Goal: Task Accomplishment & Management: Manage account settings

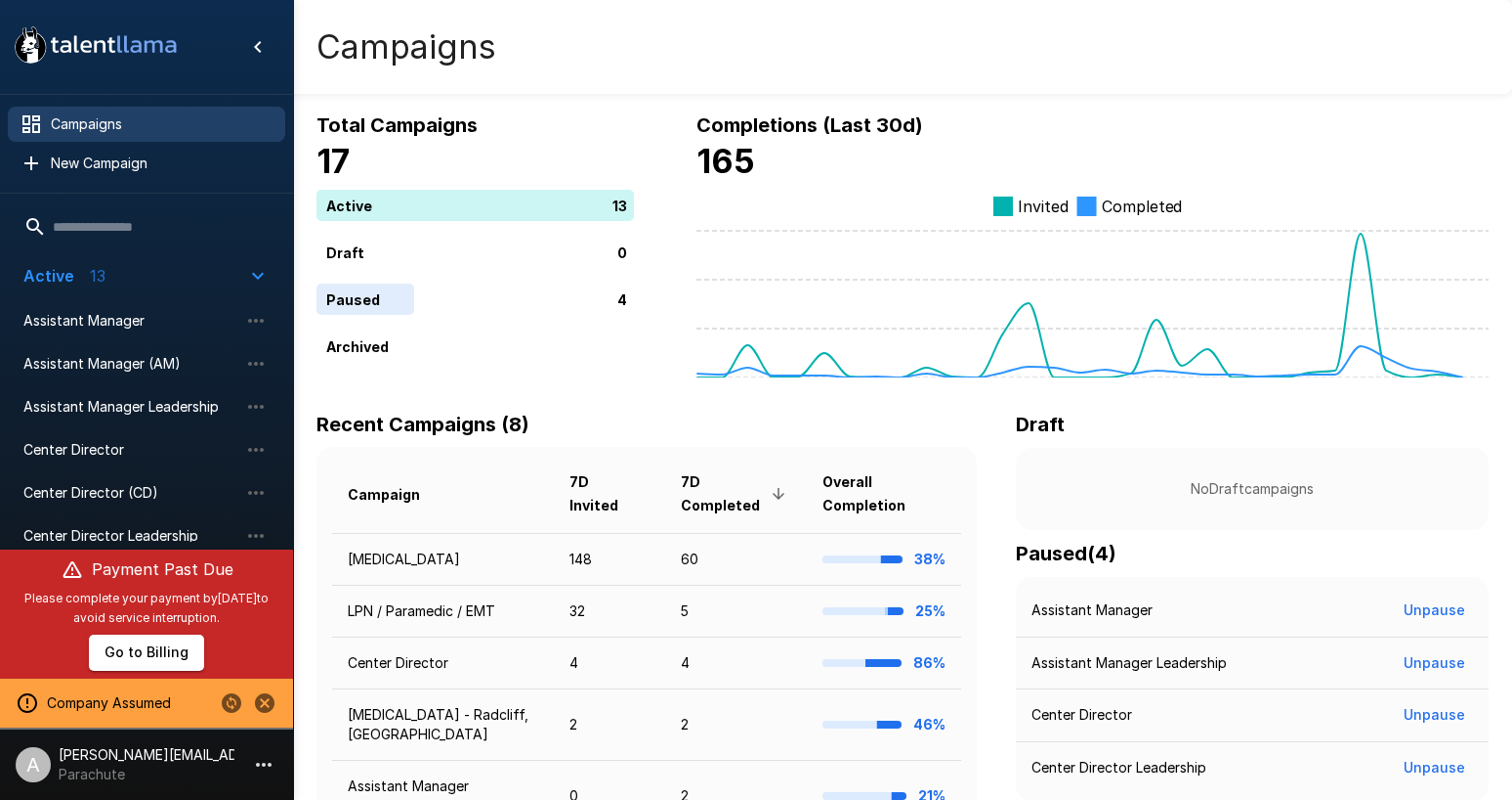
click at [271, 709] on icon "Stop assuming this company" at bounding box center [265, 703] width 20 height 20
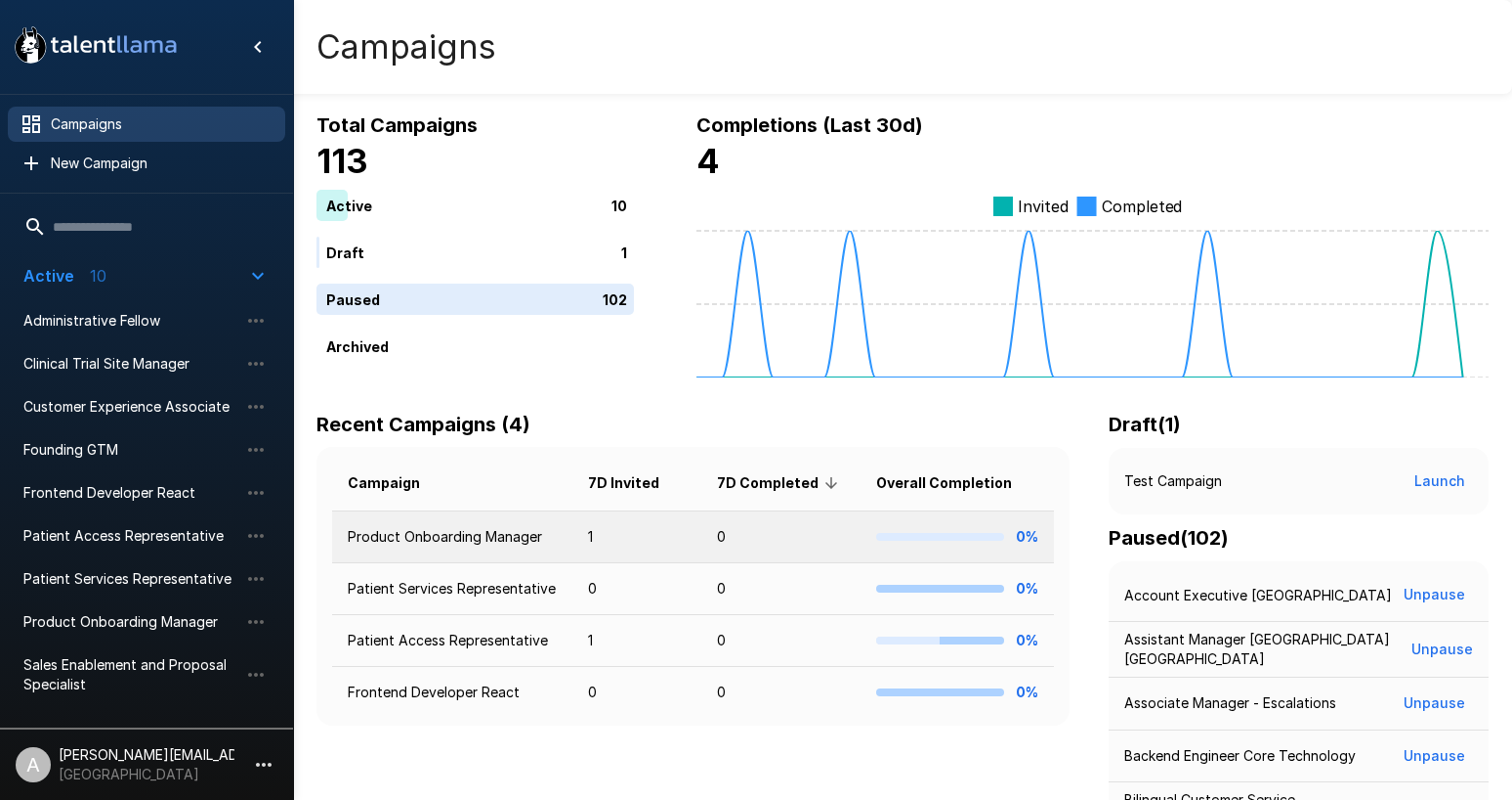
click at [441, 549] on td "Product Onboarding Manager" at bounding box center [452, 537] width 240 height 51
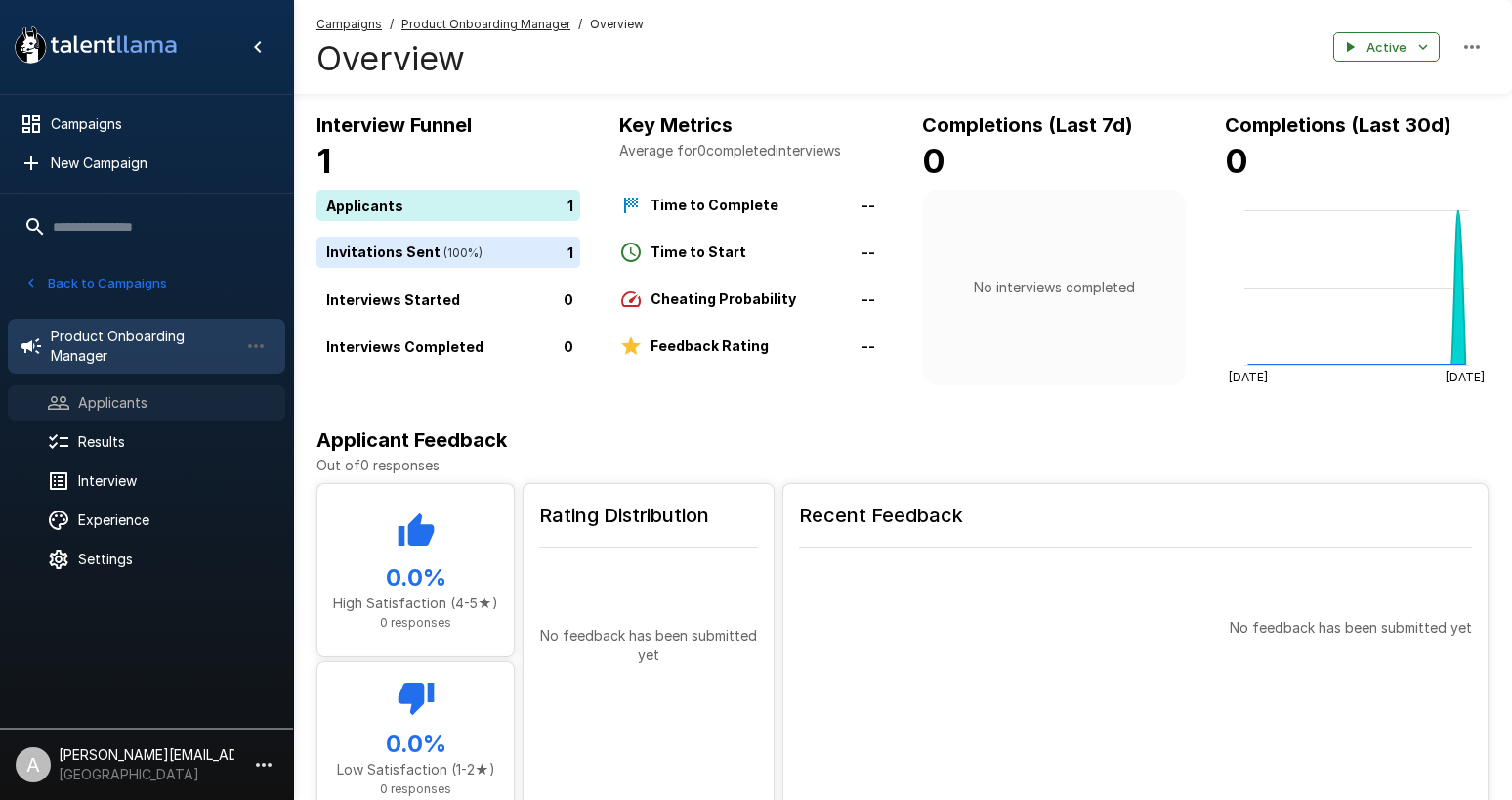
click at [126, 404] on span "Applicants" at bounding box center [173, 403] width 191 height 20
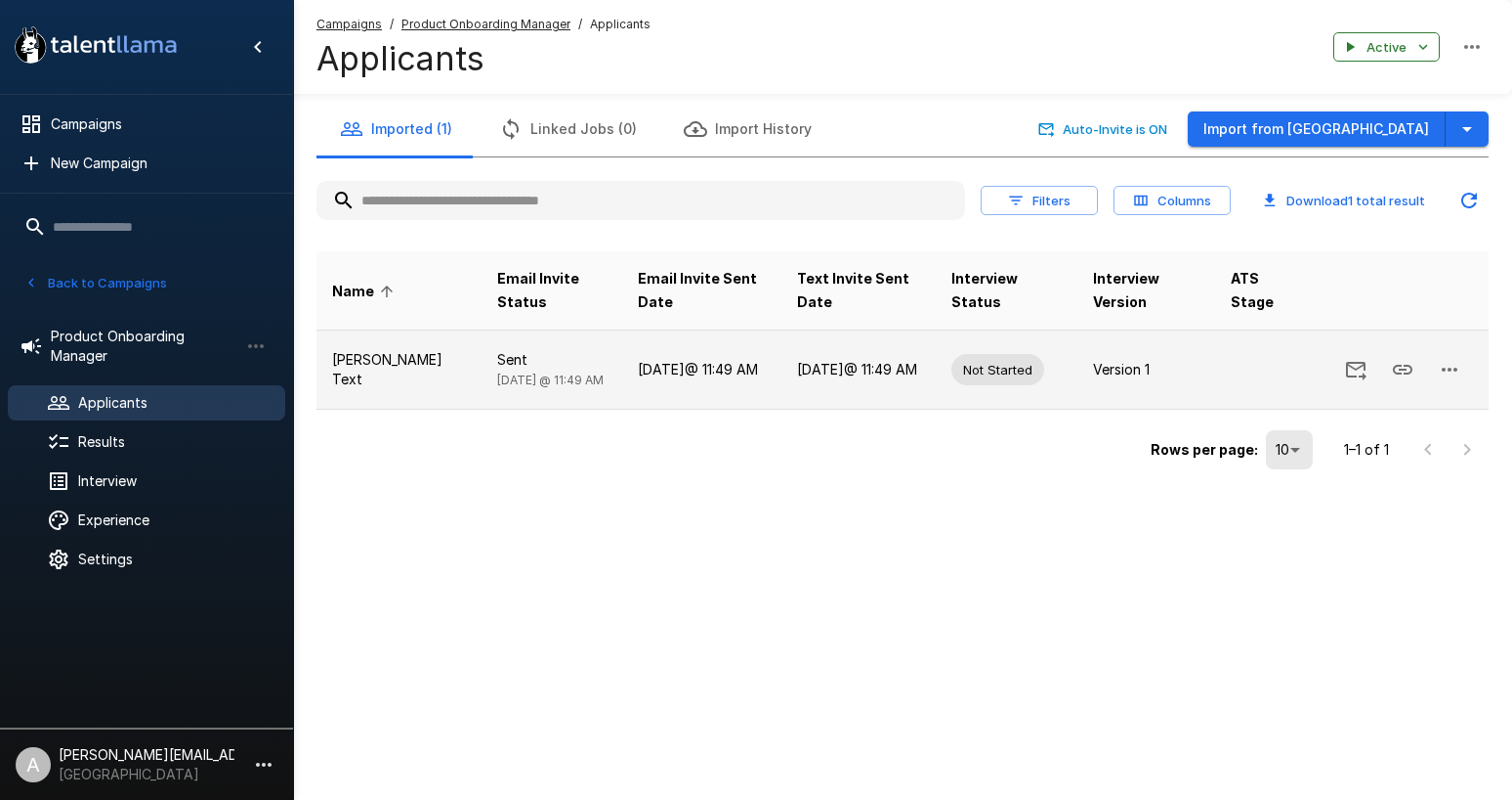
click at [1451, 357] on icon "button" at bounding box center [1450, 369] width 24 height 24
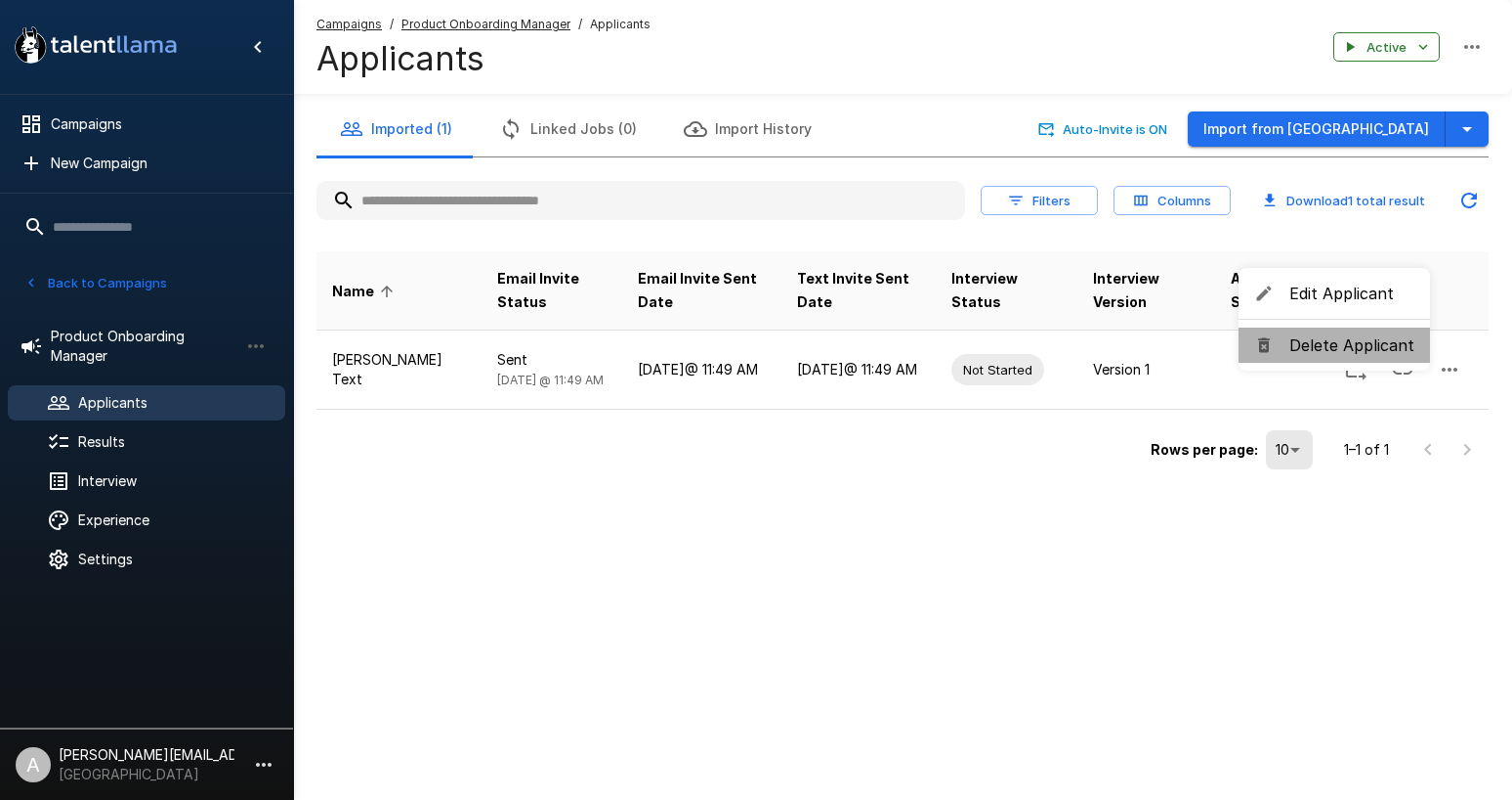
click at [1420, 345] on li "Delete Applicant" at bounding box center [1334, 346] width 191 height 36
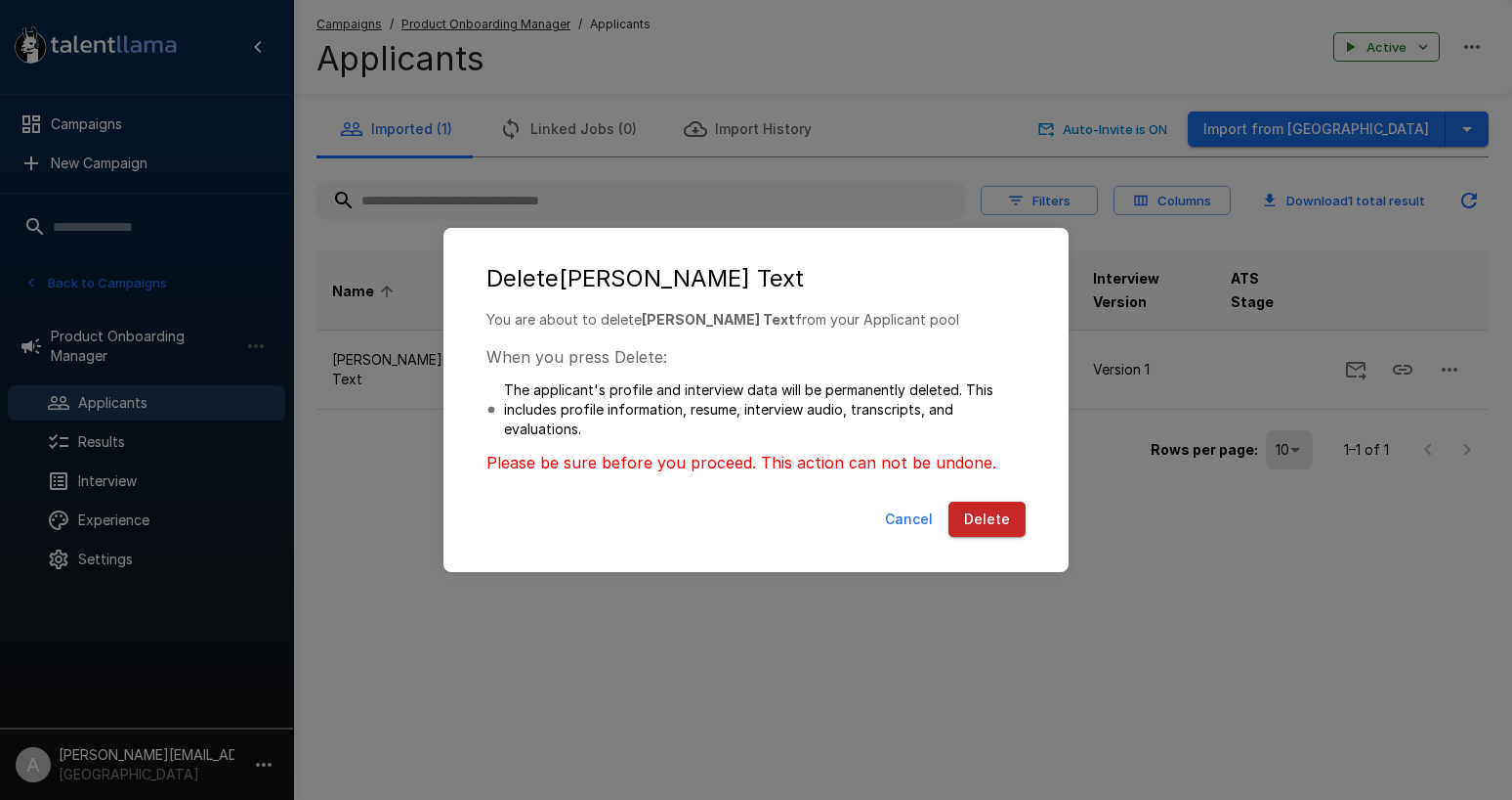
click at [1002, 518] on button "Delete" at bounding box center [988, 519] width 77 height 37
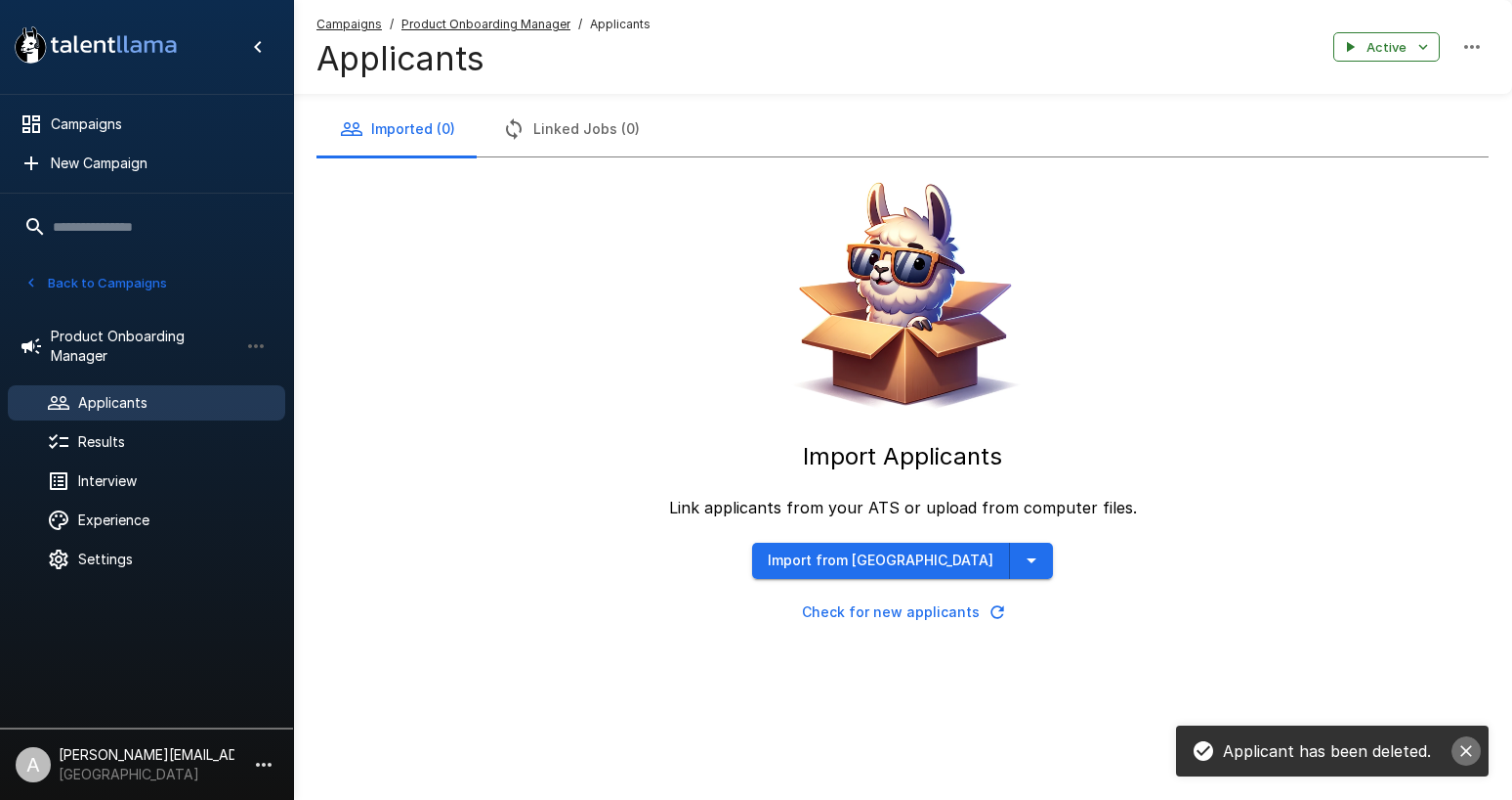
click at [1474, 755] on icon "close" at bounding box center [1466, 750] width 20 height 20
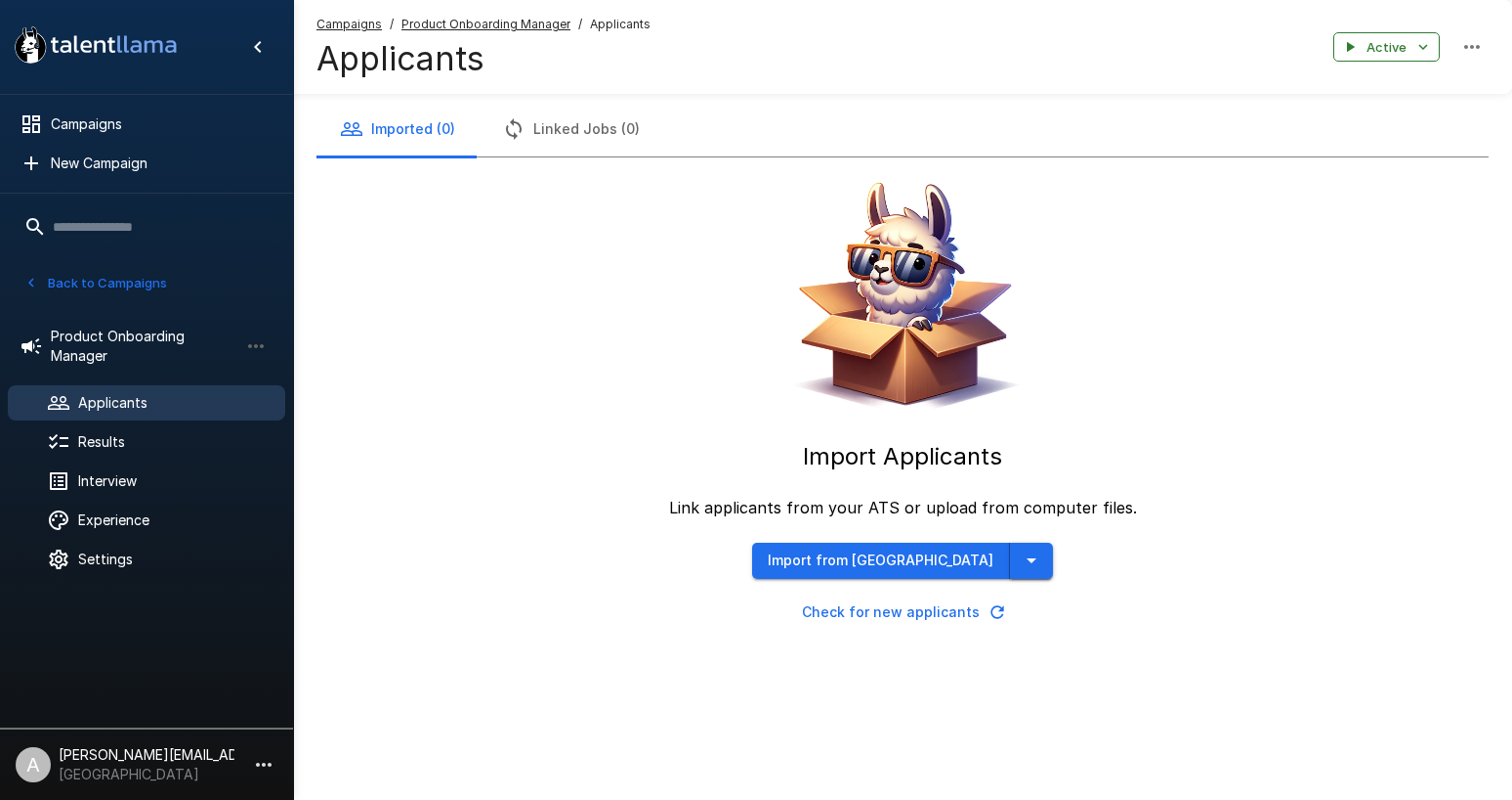
click at [1020, 567] on icon "button" at bounding box center [1032, 560] width 24 height 24
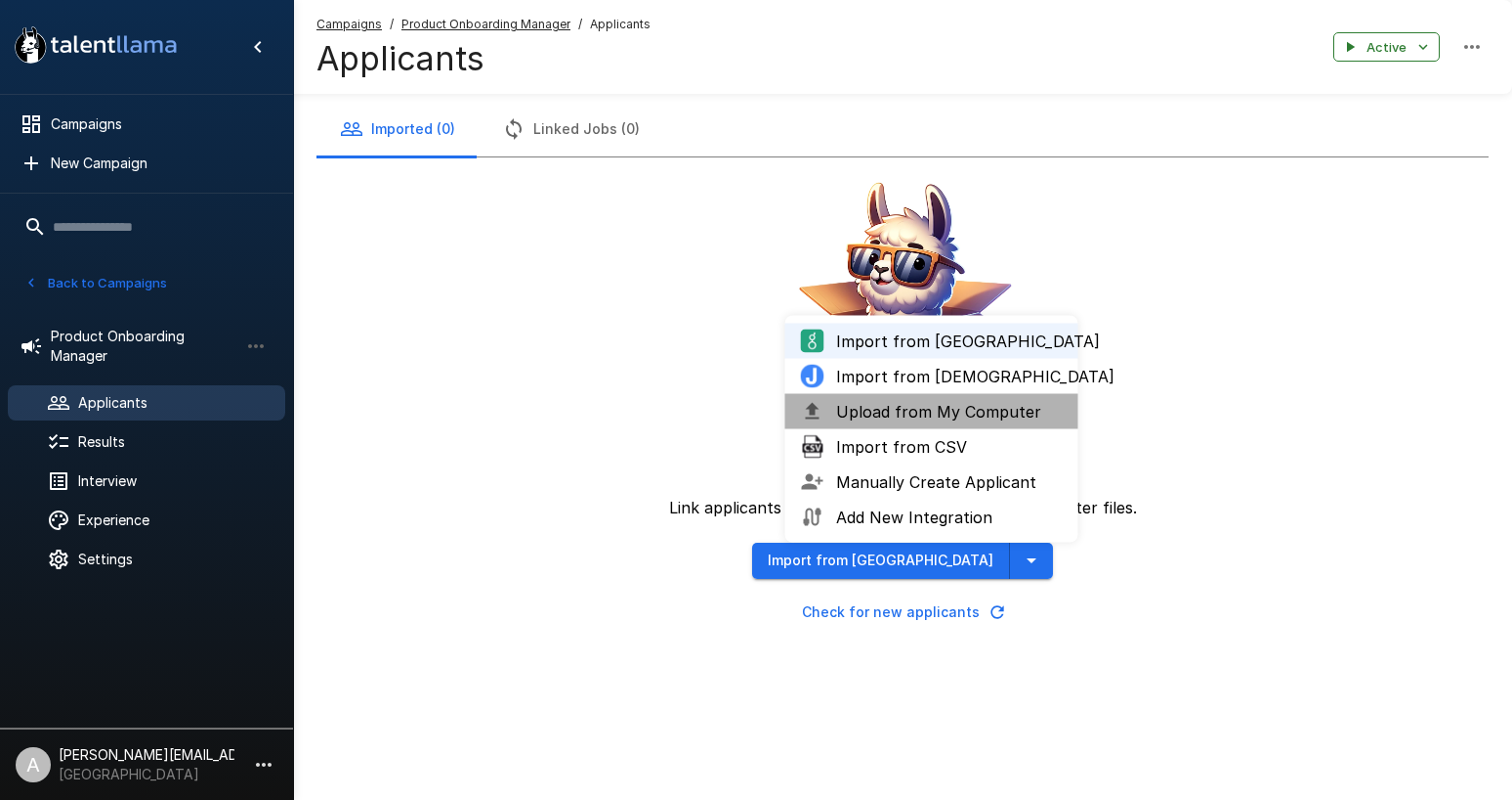
click at [943, 411] on span "Upload from My Computer" at bounding box center [949, 412] width 227 height 24
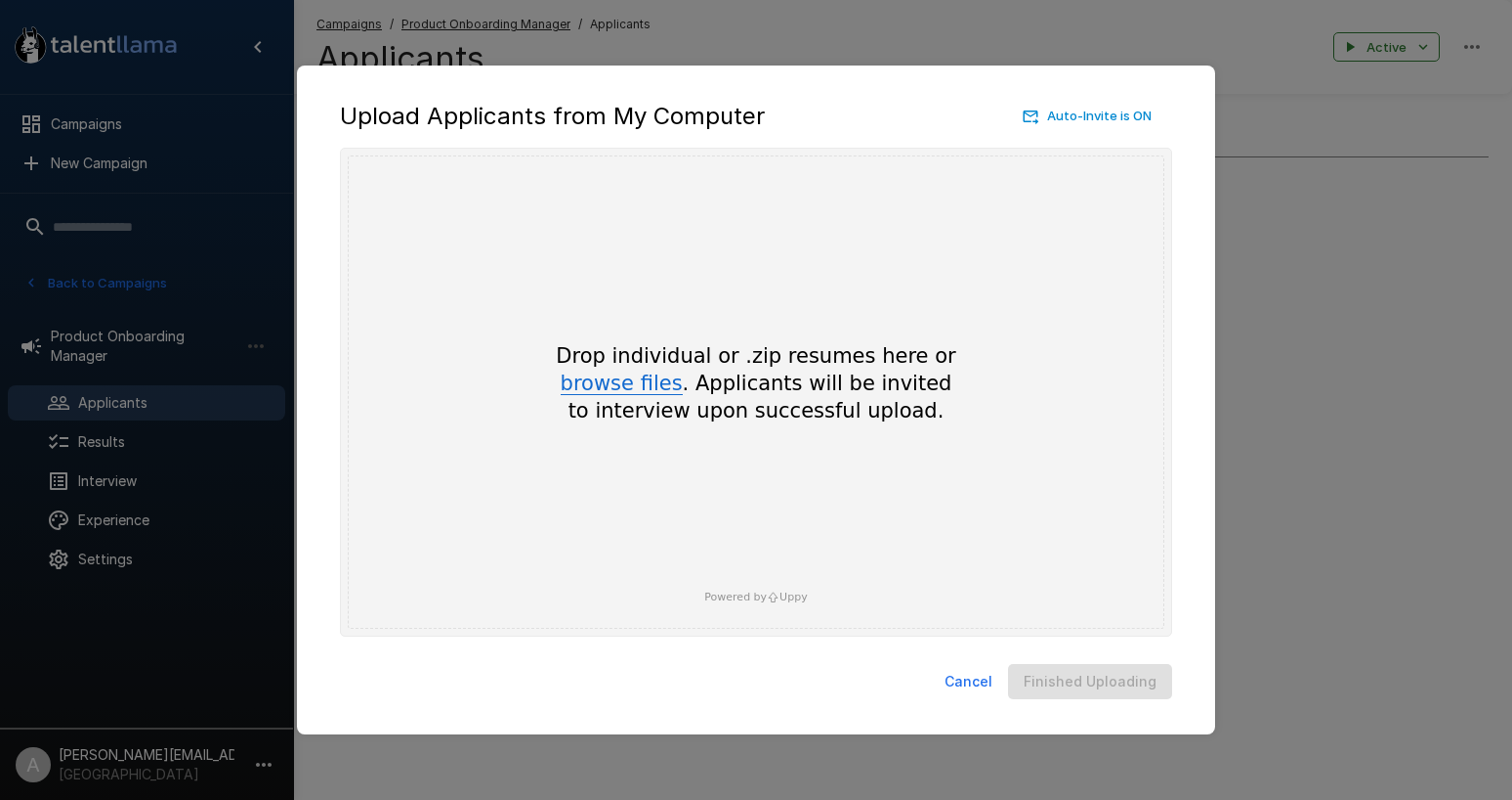
click at [614, 387] on button "browse files" at bounding box center [621, 384] width 122 height 22
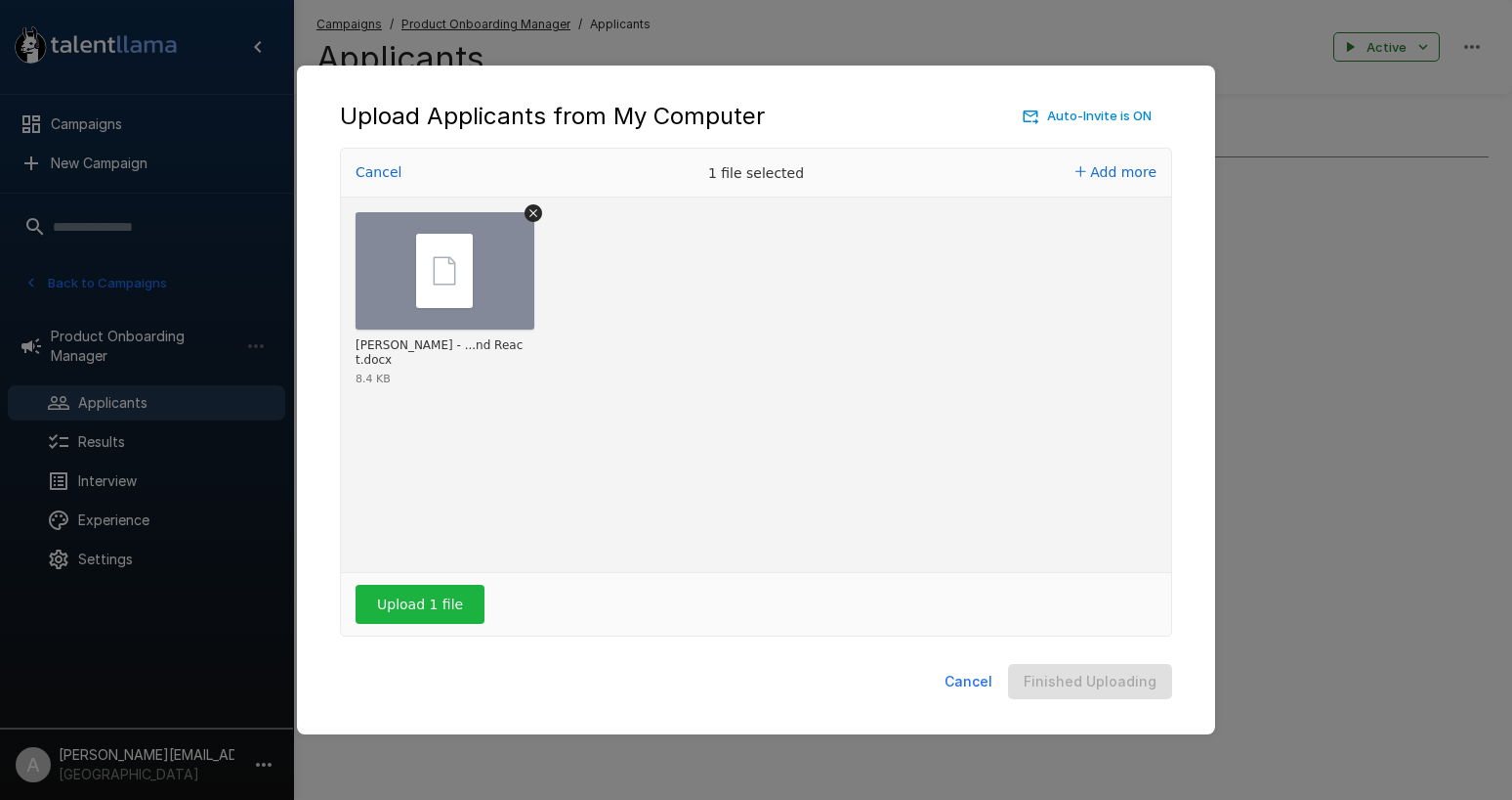
click at [965, 688] on button "Cancel" at bounding box center [969, 681] width 63 height 37
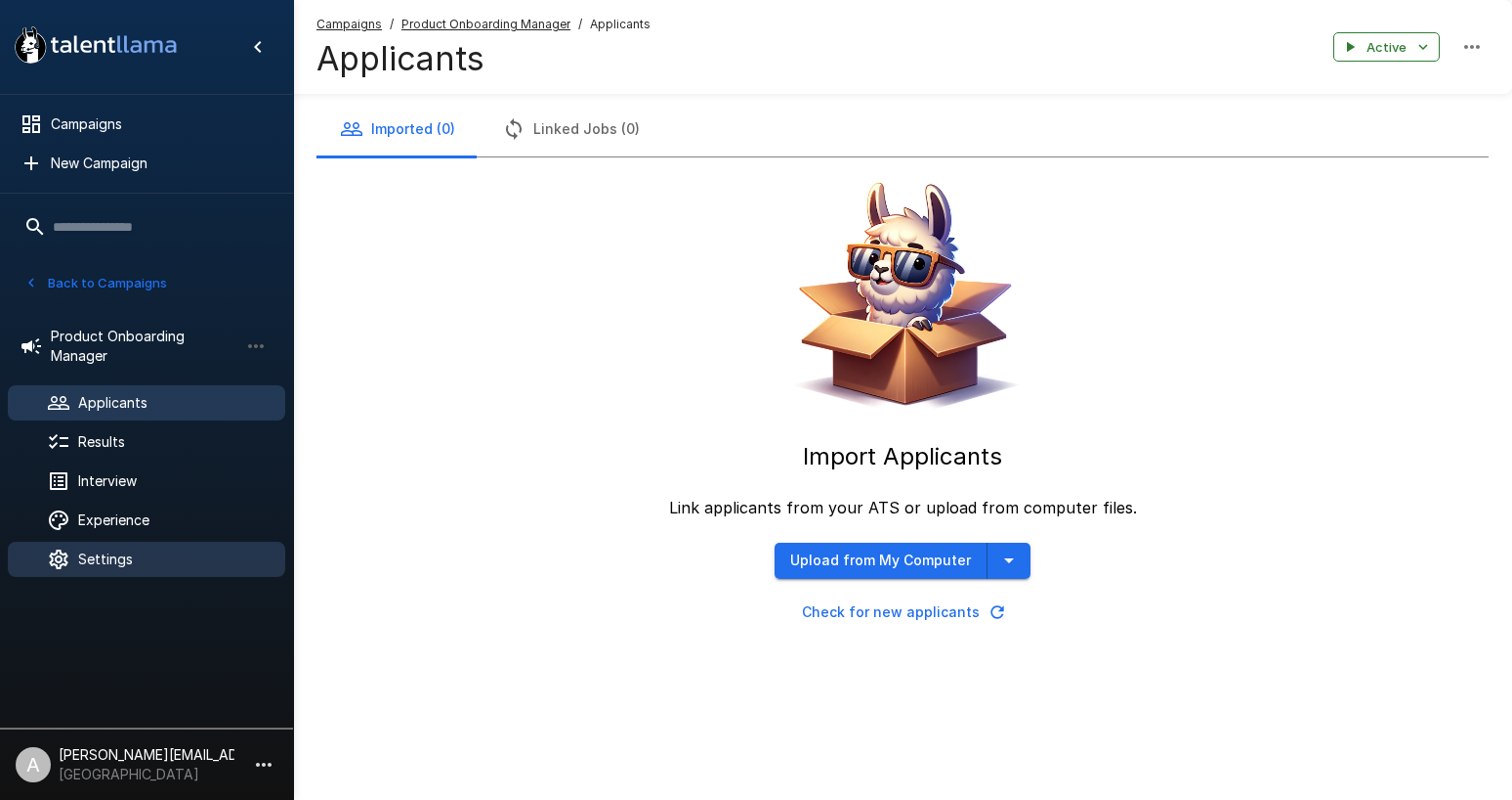
click at [184, 556] on span "Settings" at bounding box center [173, 559] width 191 height 20
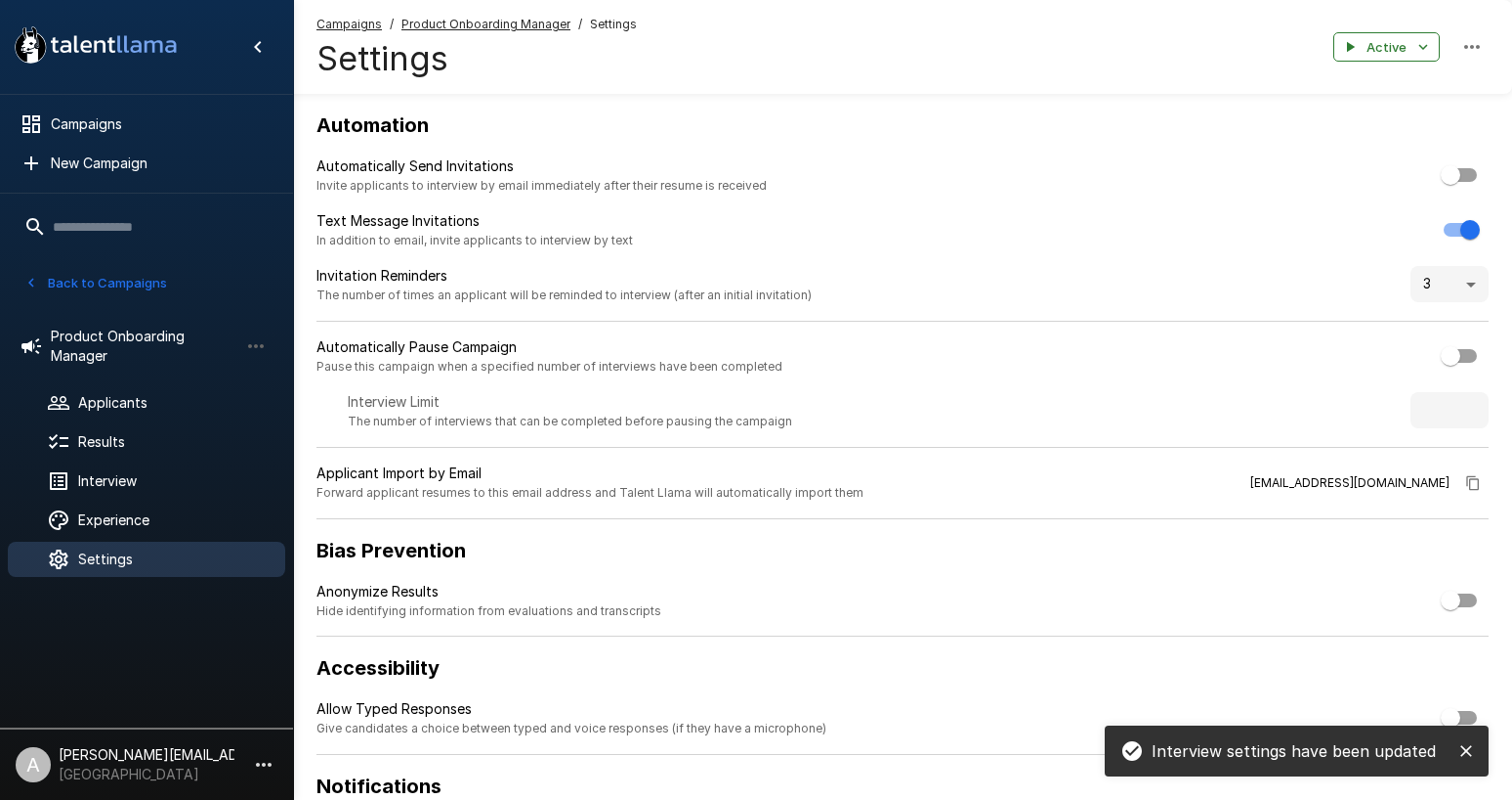
click at [1461, 756] on icon "close" at bounding box center [1466, 750] width 20 height 20
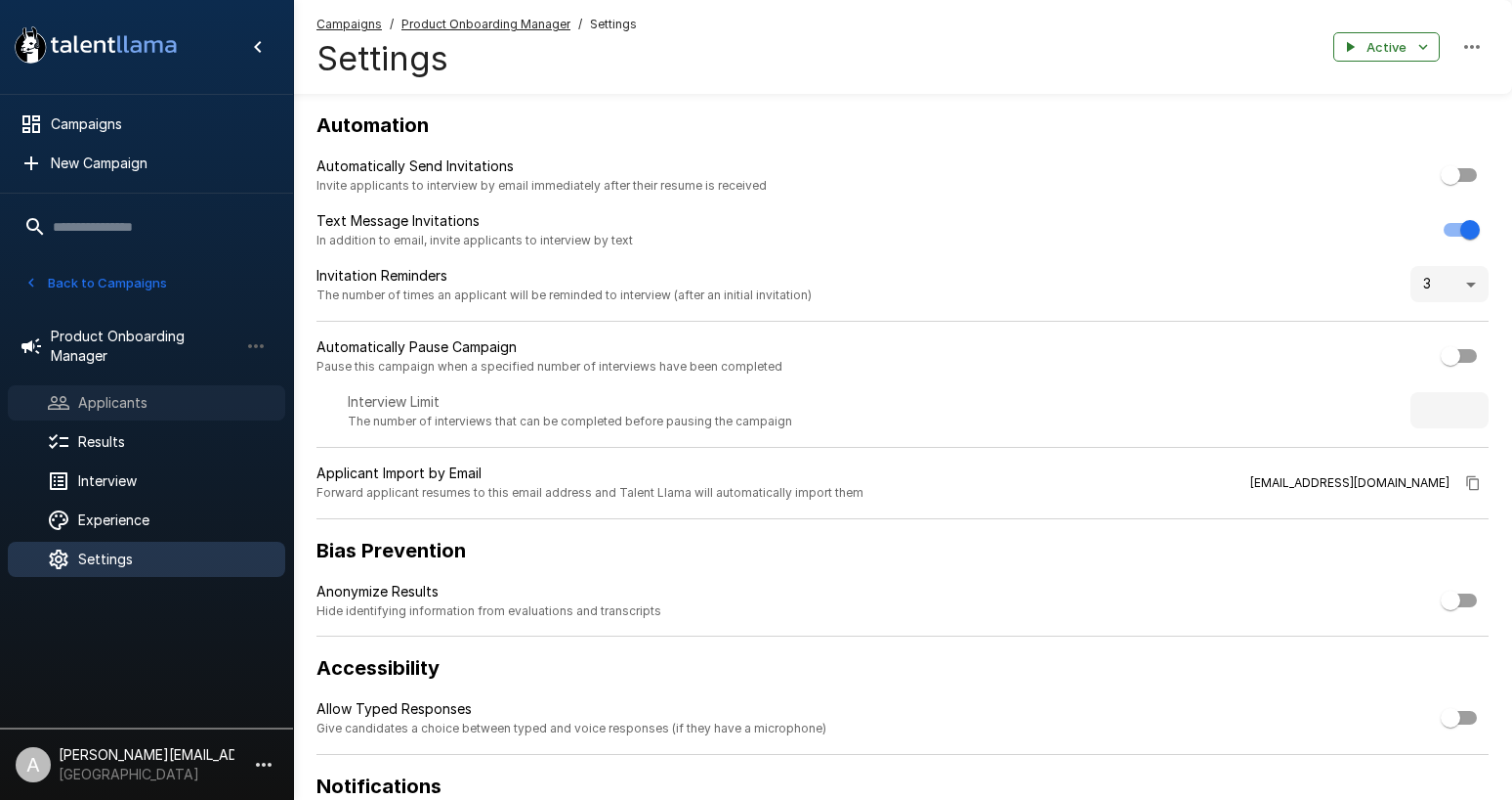
click at [117, 403] on span "Applicants" at bounding box center [173, 403] width 191 height 20
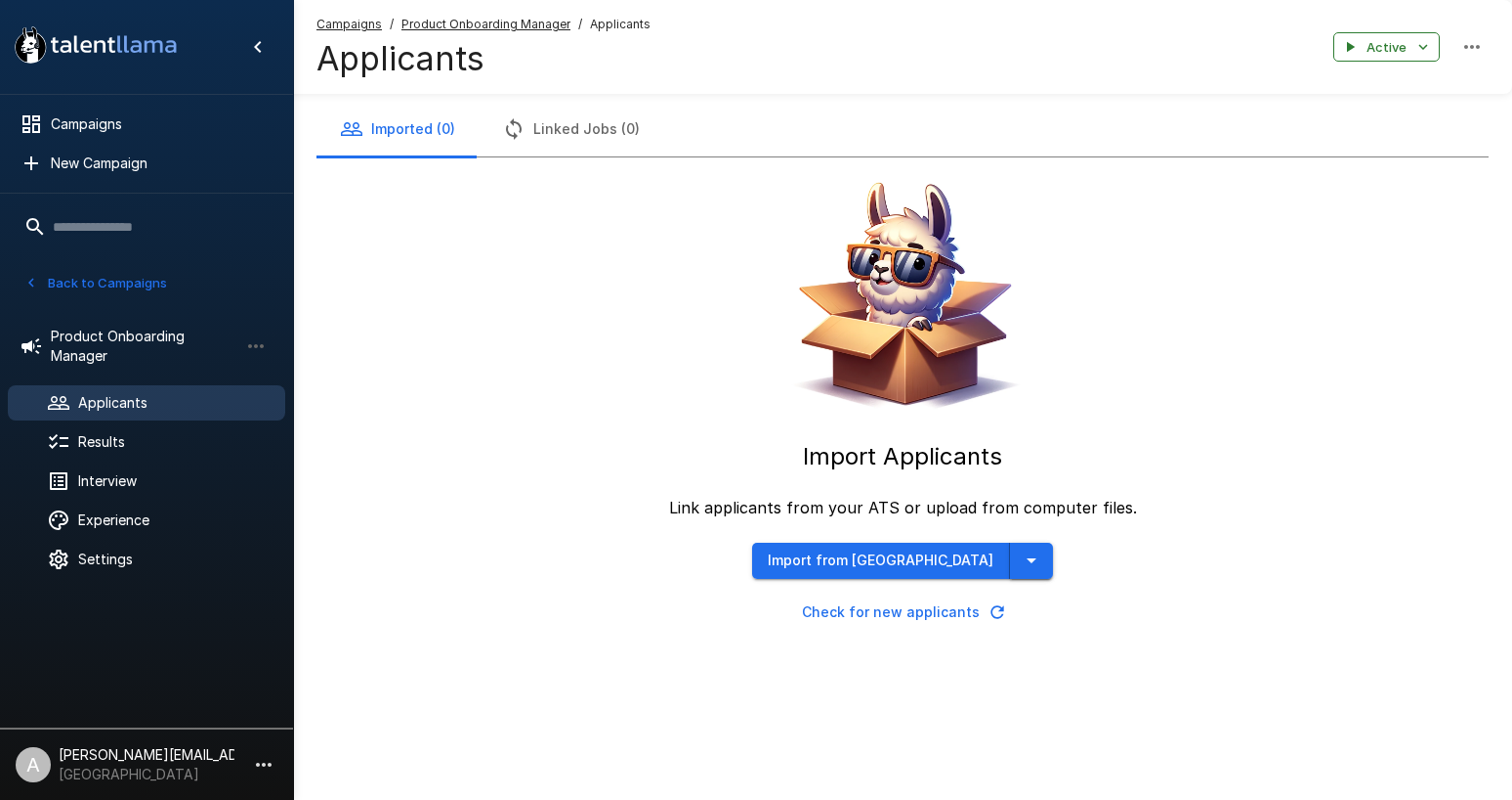
click at [1010, 554] on button "button" at bounding box center [1031, 560] width 43 height 37
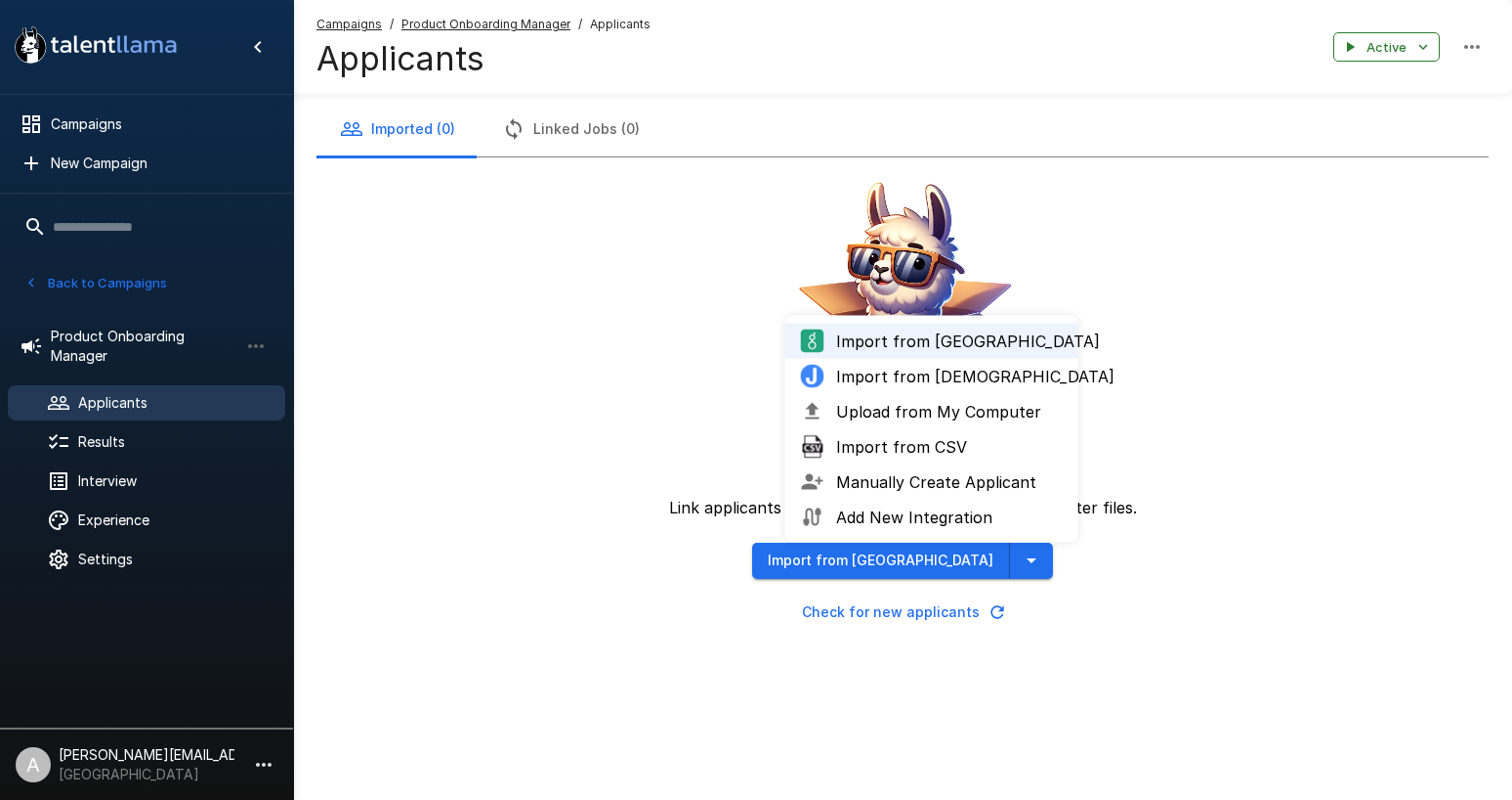
click at [888, 426] on li "Upload from My Computer" at bounding box center [932, 412] width 293 height 36
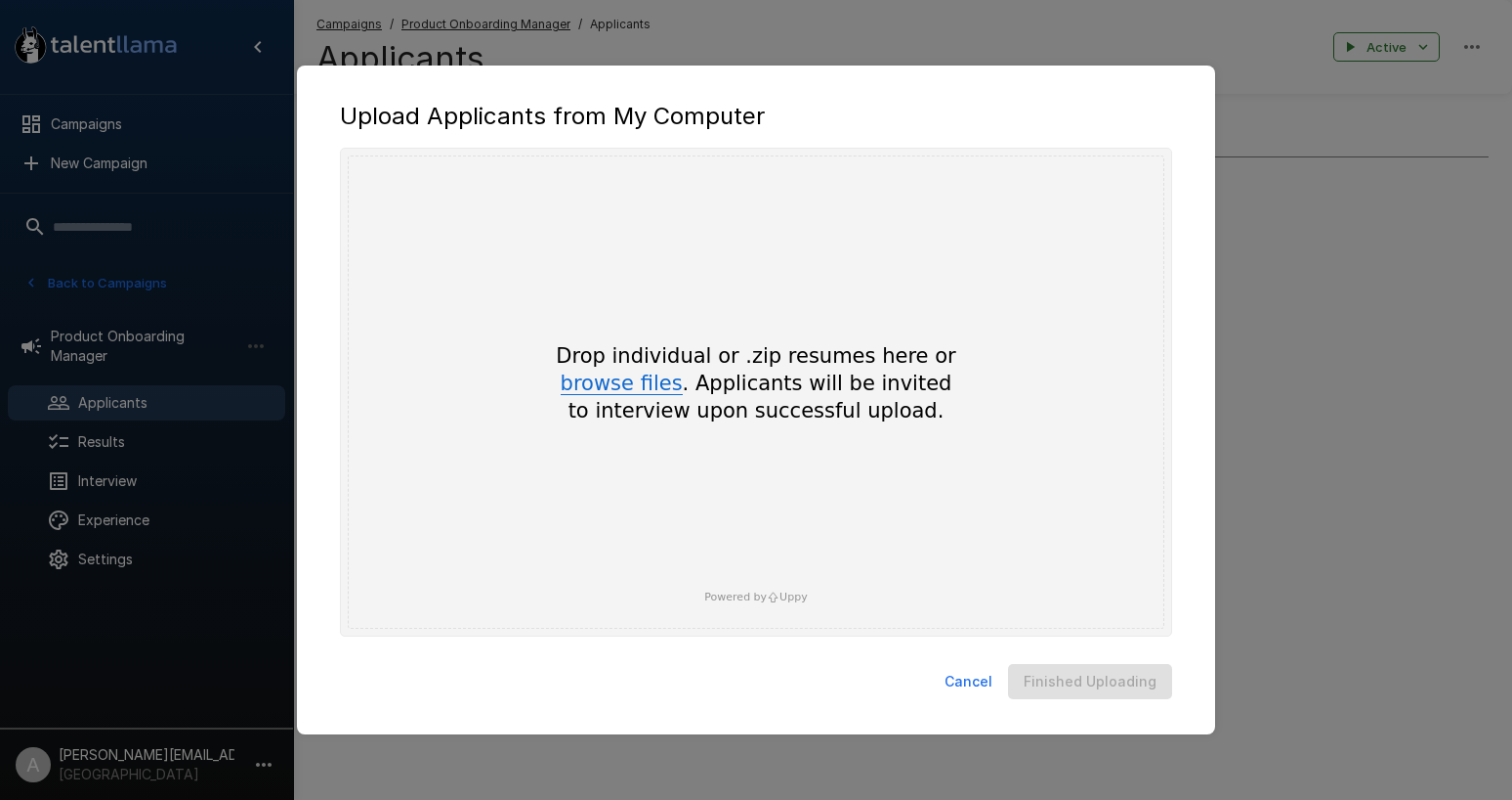
click at [626, 387] on button "browse files" at bounding box center [621, 384] width 122 height 22
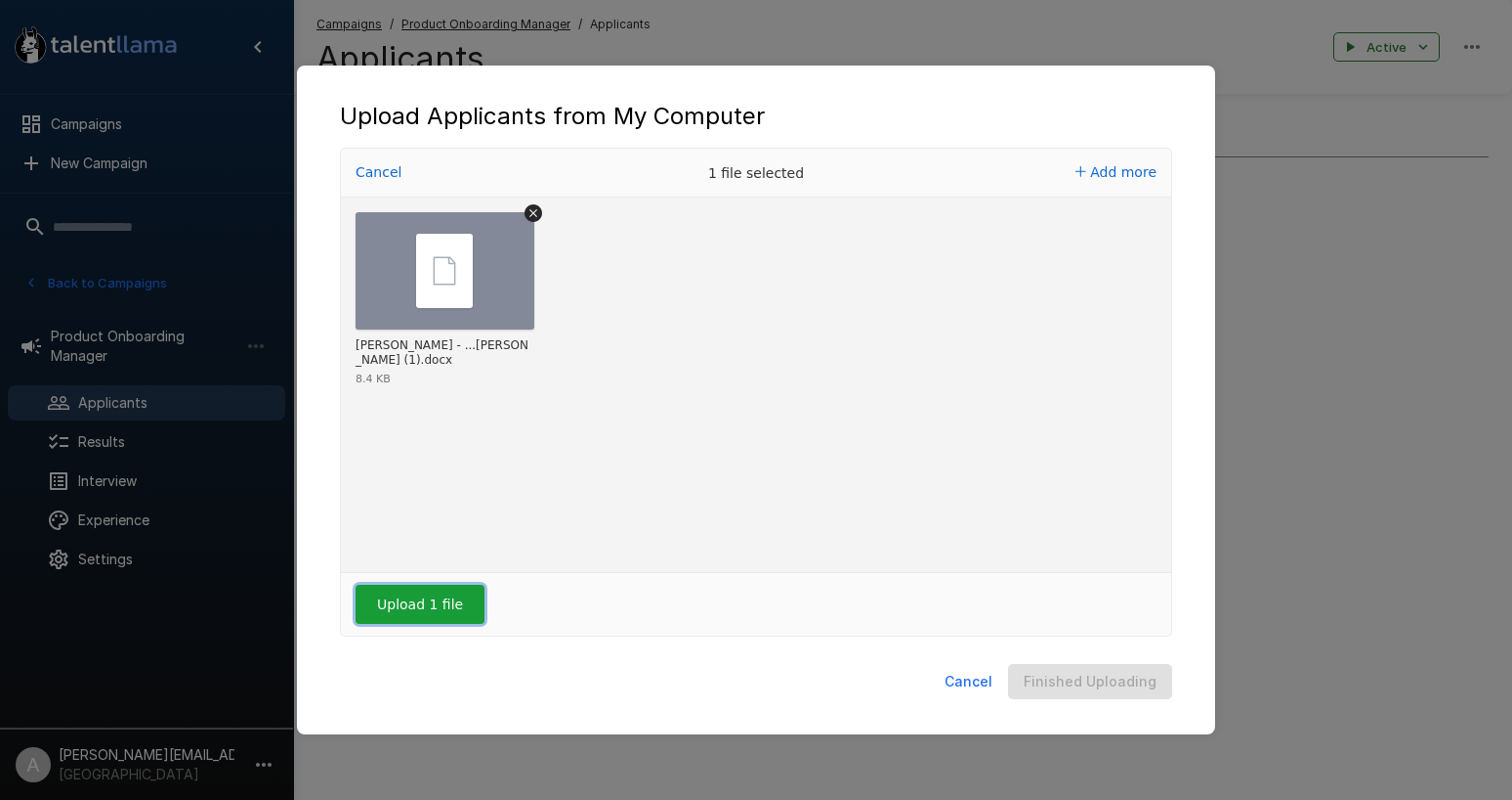
click at [425, 599] on button "Upload 1 file" at bounding box center [420, 603] width 129 height 39
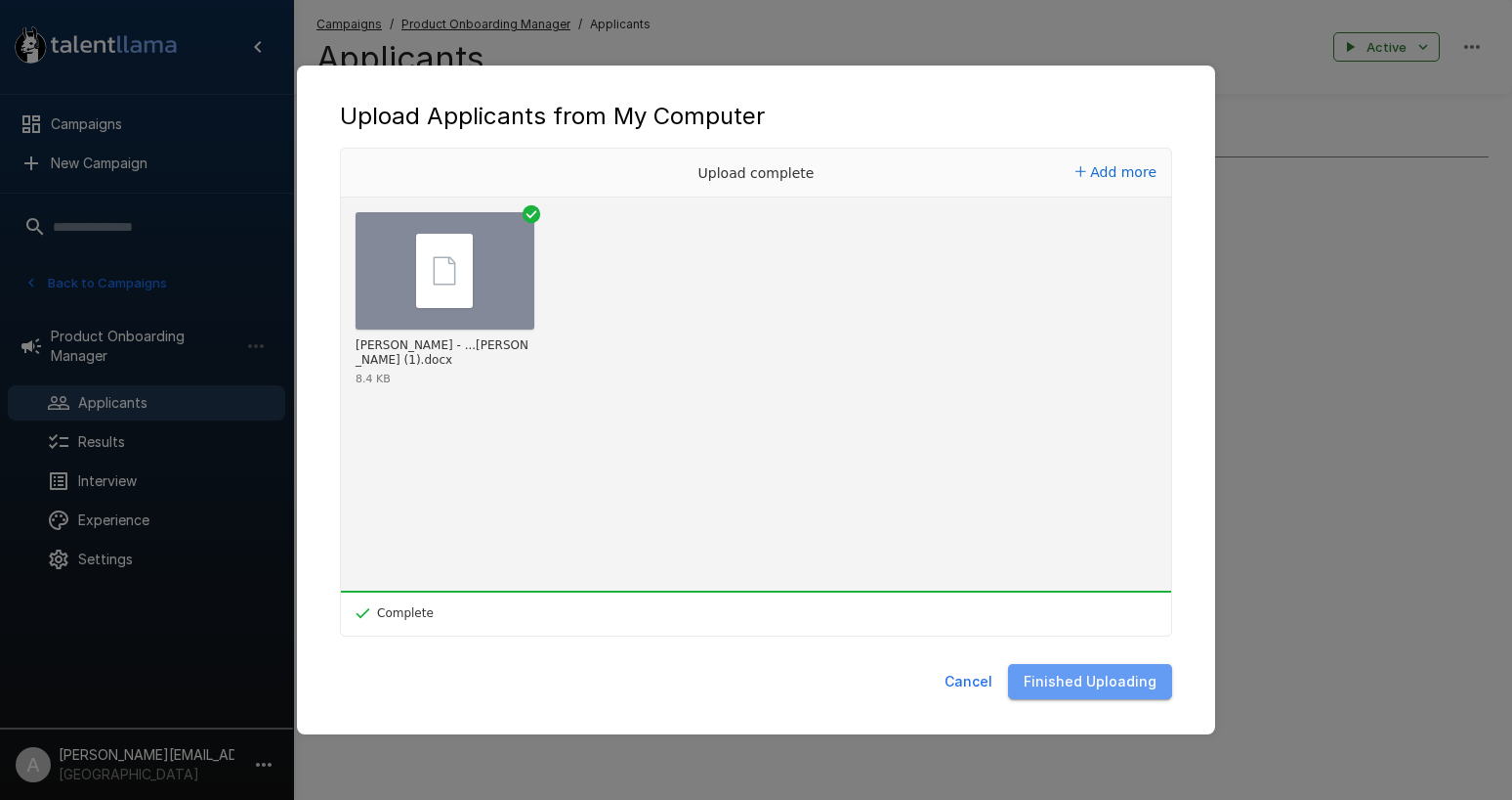
click at [1155, 684] on button "Finished Uploading" at bounding box center [1090, 681] width 164 height 37
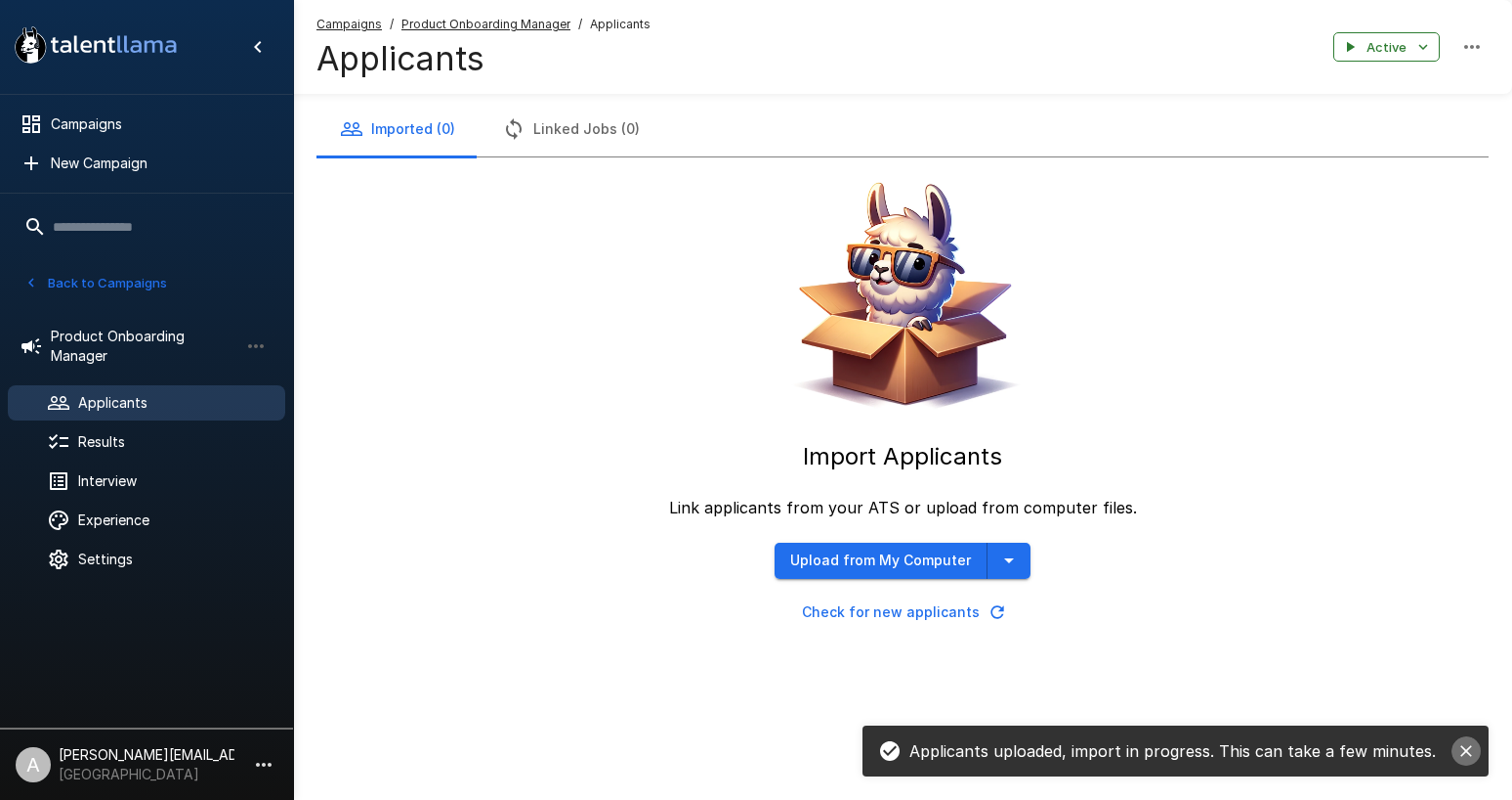
click at [1471, 749] on icon "close" at bounding box center [1466, 750] width 20 height 20
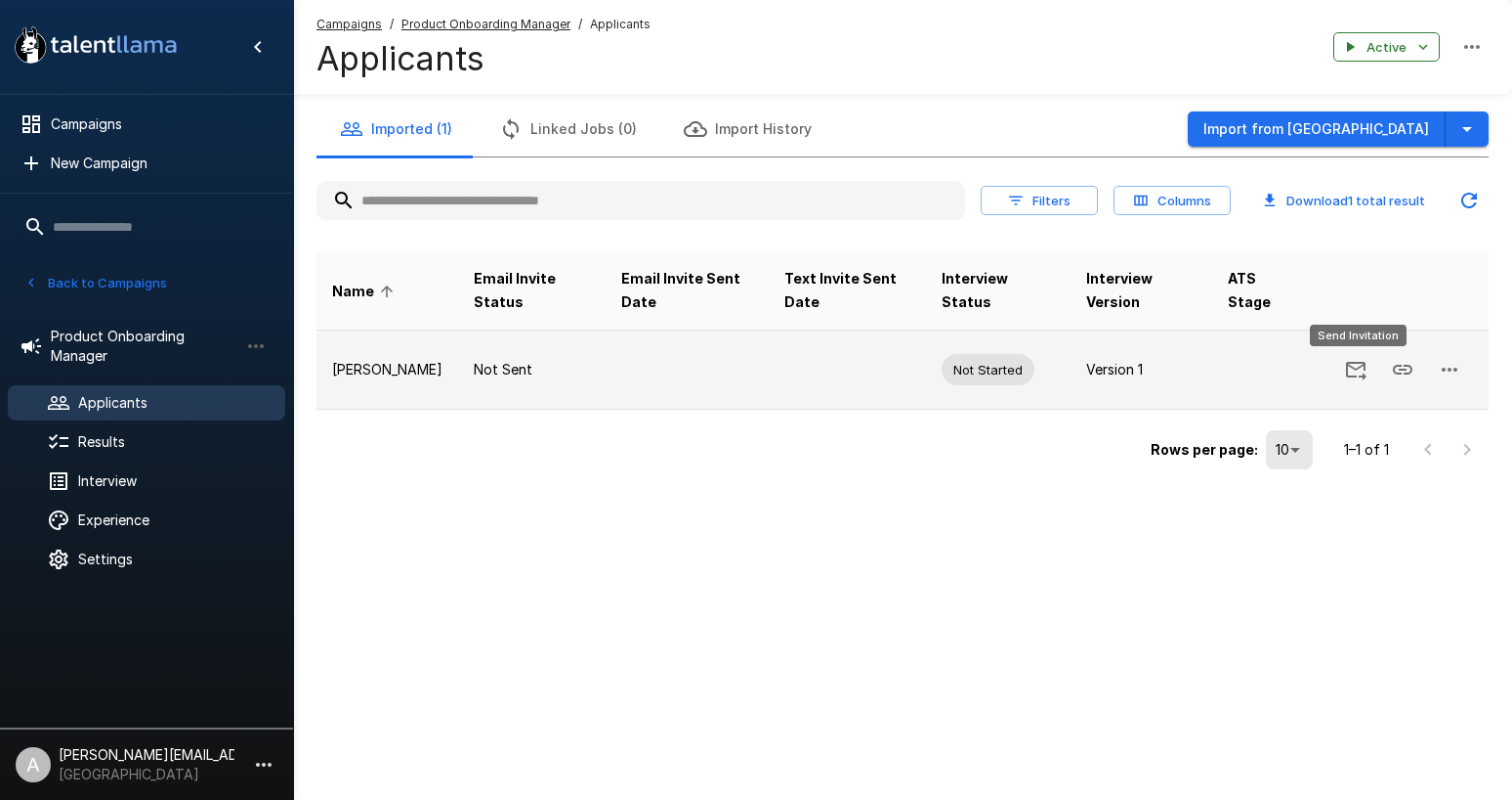
click at [1354, 361] on icon "Send Invitation" at bounding box center [1356, 370] width 21 height 19
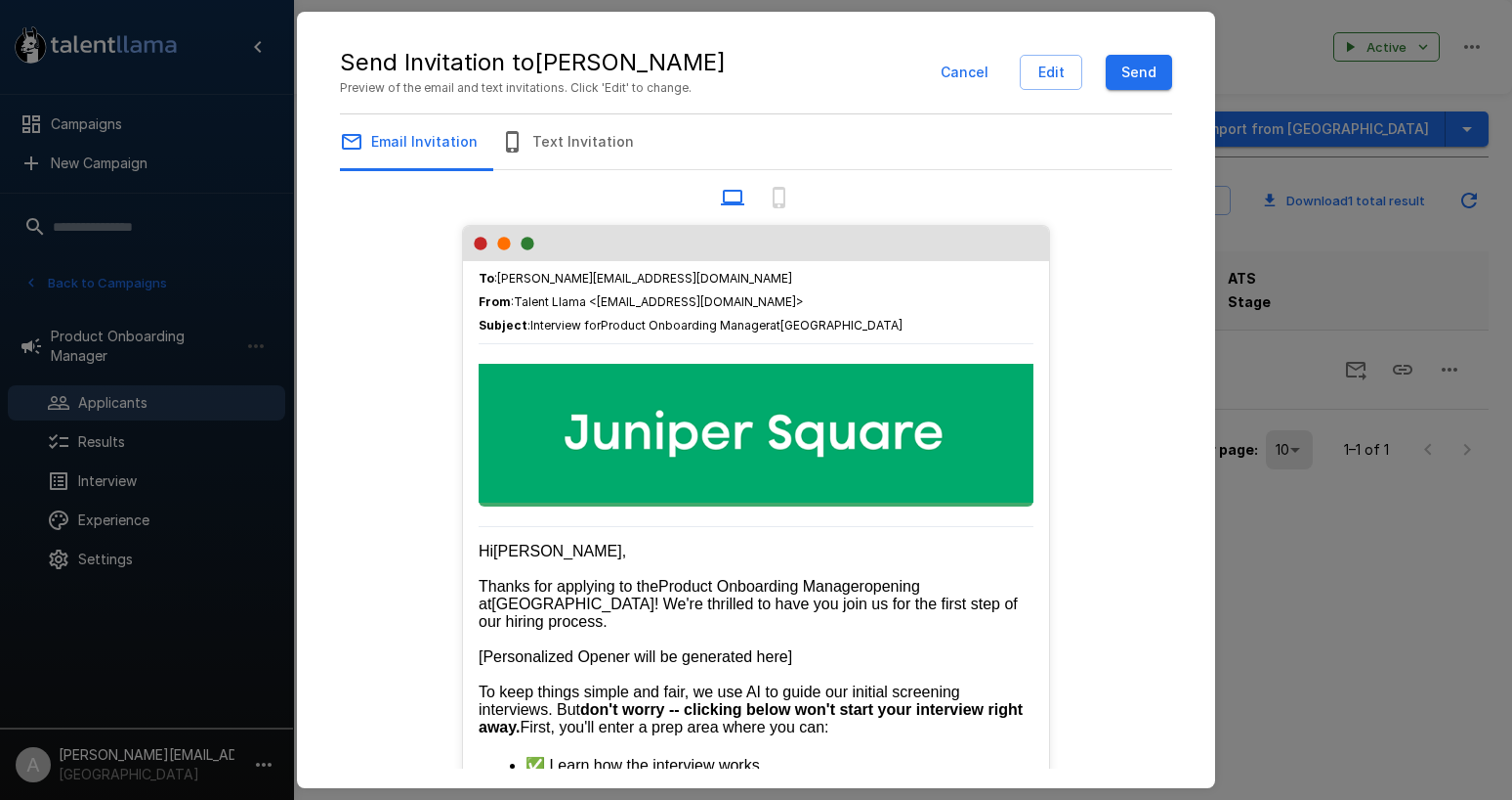
click at [1131, 78] on button "Send" at bounding box center [1139, 72] width 66 height 37
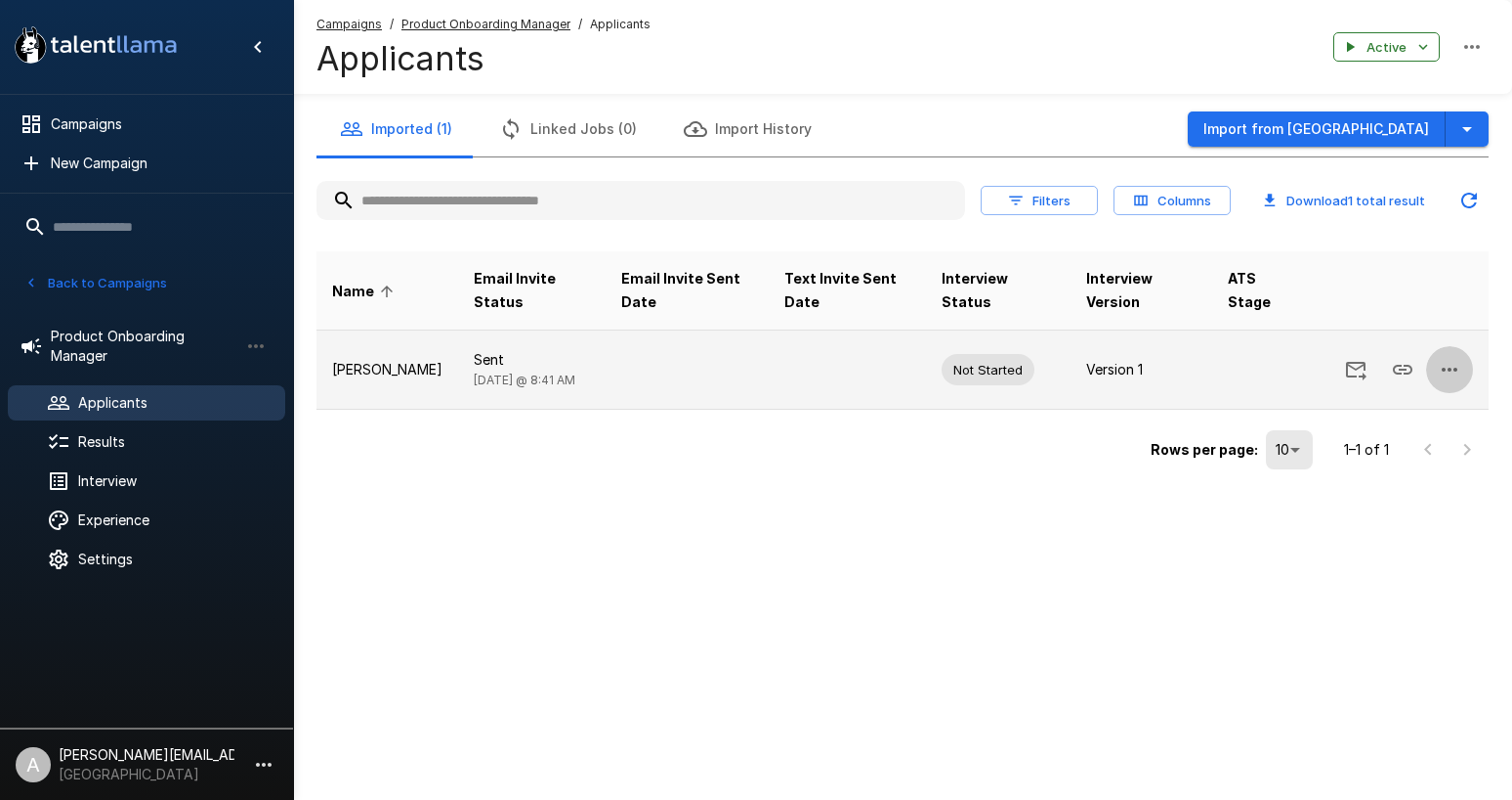
click at [1451, 370] on icon "button" at bounding box center [1450, 369] width 24 height 24
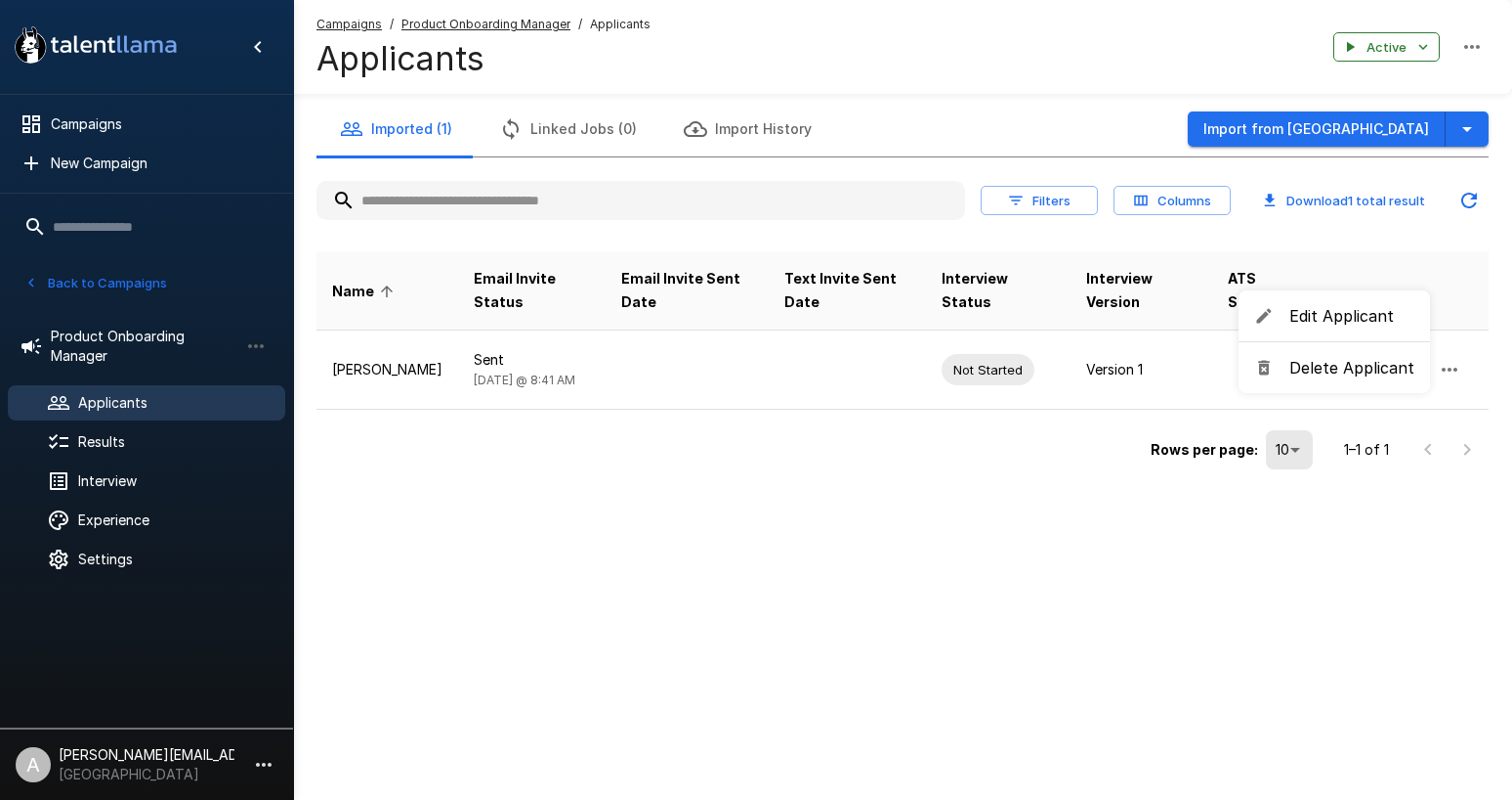
click at [1311, 322] on span "Edit Applicant" at bounding box center [1352, 316] width 125 height 24
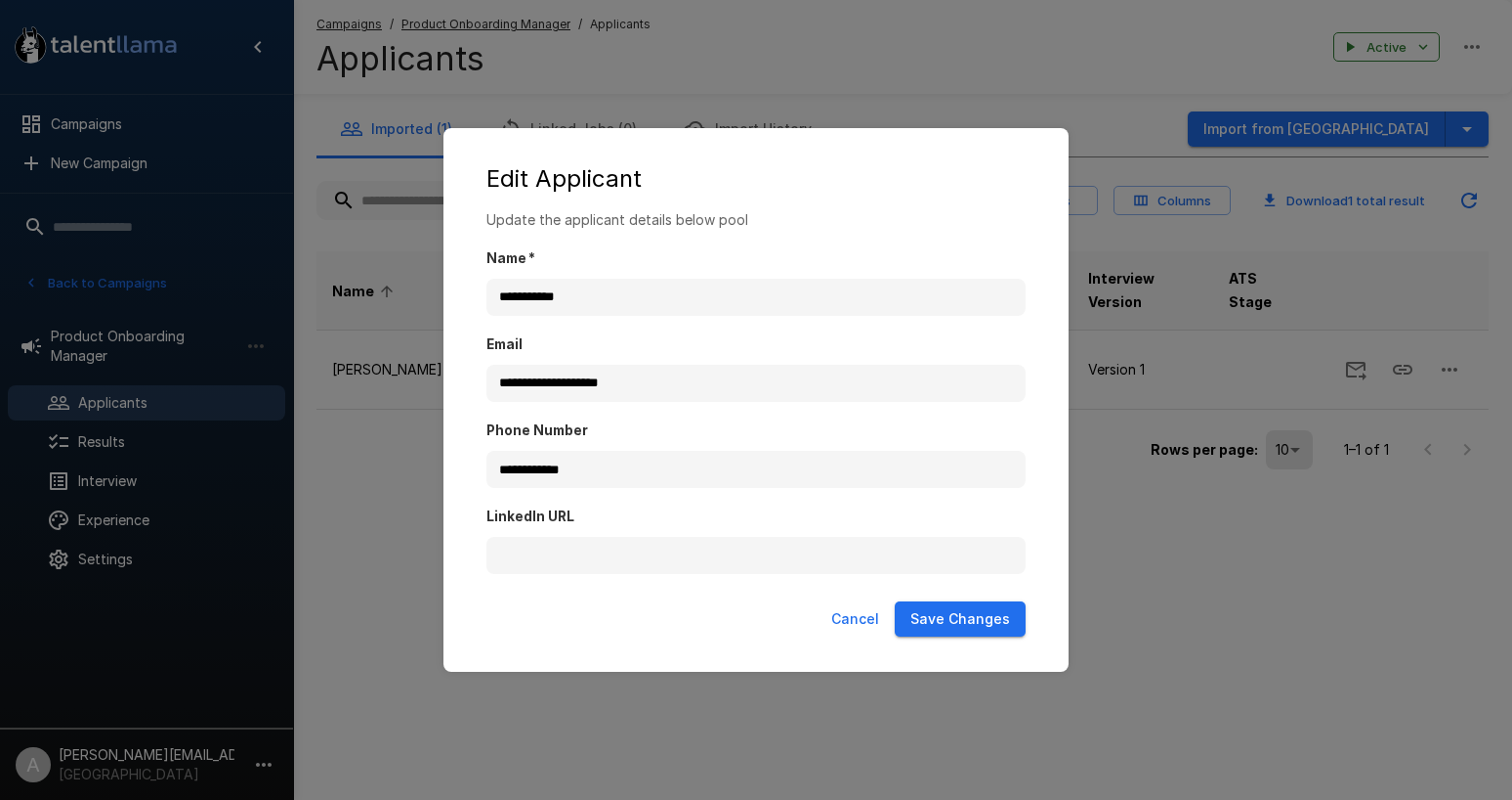
click at [869, 605] on button "Cancel" at bounding box center [855, 619] width 63 height 37
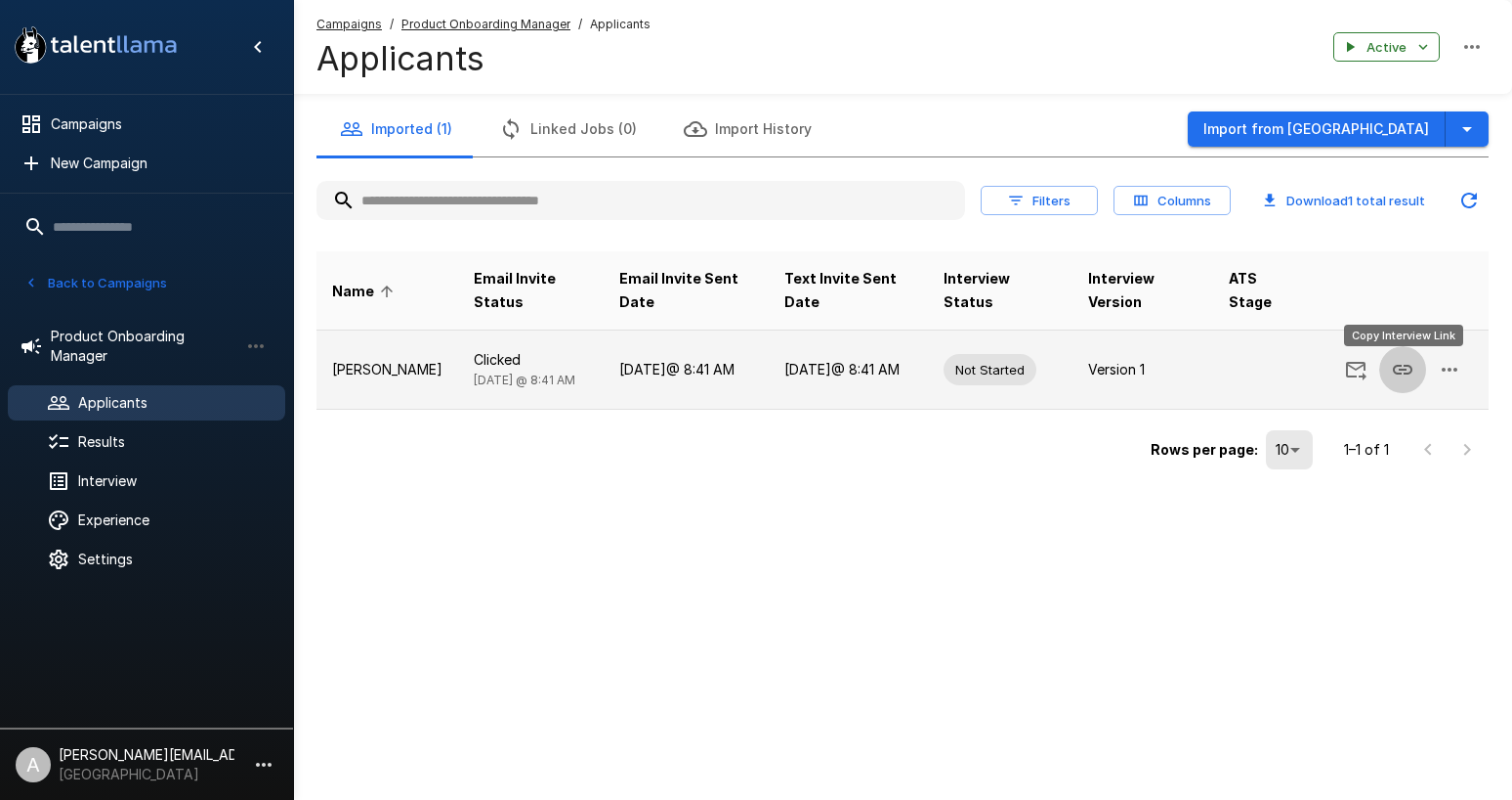
click at [1393, 367] on icon "Copy Interview Link" at bounding box center [1403, 369] width 20 height 10
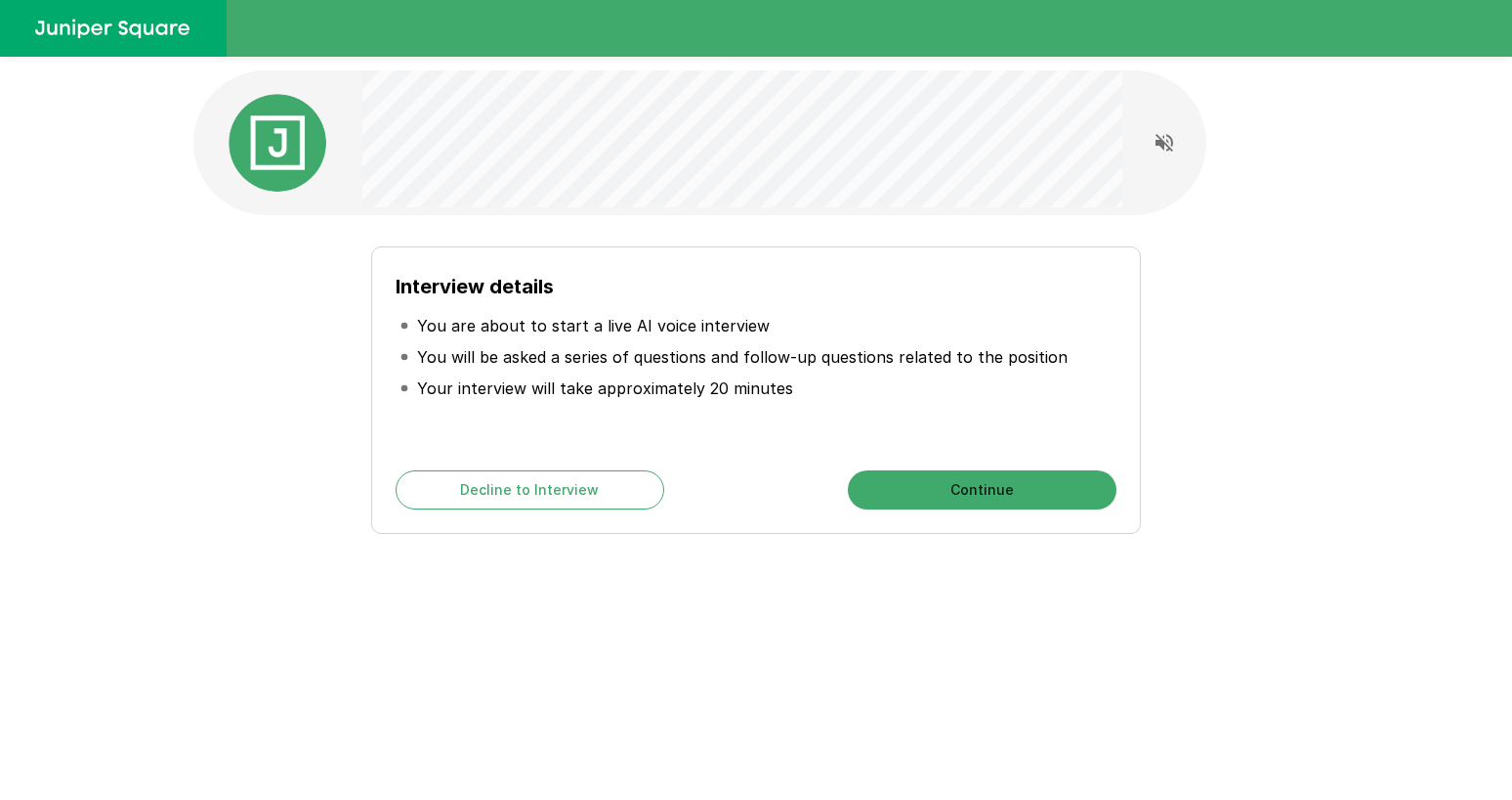
click at [141, 467] on div "Interview details You are about to start a live AI voice interview You will be …" at bounding box center [756, 349] width 1512 height 698
